Goal: Find specific page/section: Find specific page/section

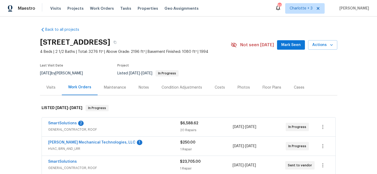
click at [74, 9] on span "Projects" at bounding box center [75, 8] width 16 height 5
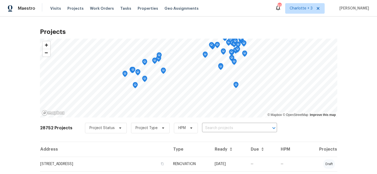
click at [206, 127] on input "text" at bounding box center [232, 128] width 60 height 8
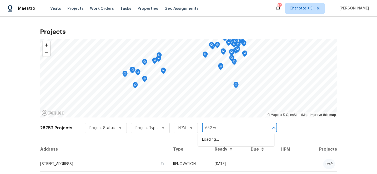
type input "652 wi"
click at [215, 140] on li "[STREET_ADDRESS][PERSON_NAME]" at bounding box center [236, 140] width 77 height 9
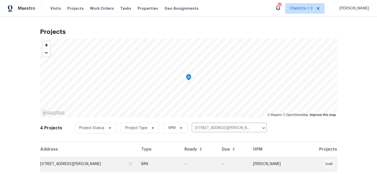
click at [203, 158] on td "--" at bounding box center [198, 164] width 37 height 15
